Goal: Task Accomplishment & Management: Manage account settings

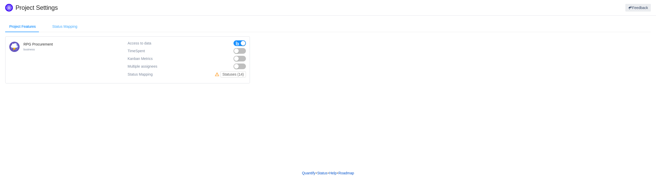
click at [64, 26] on div "Status Mapping" at bounding box center [64, 27] width 33 height 12
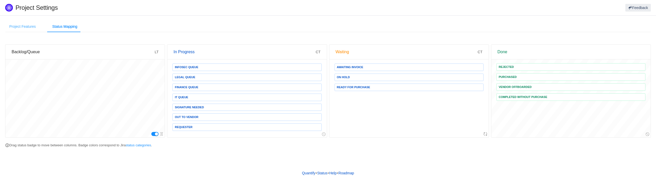
click at [28, 27] on div "Project Features" at bounding box center [22, 27] width 35 height 12
